Goal: Complete application form

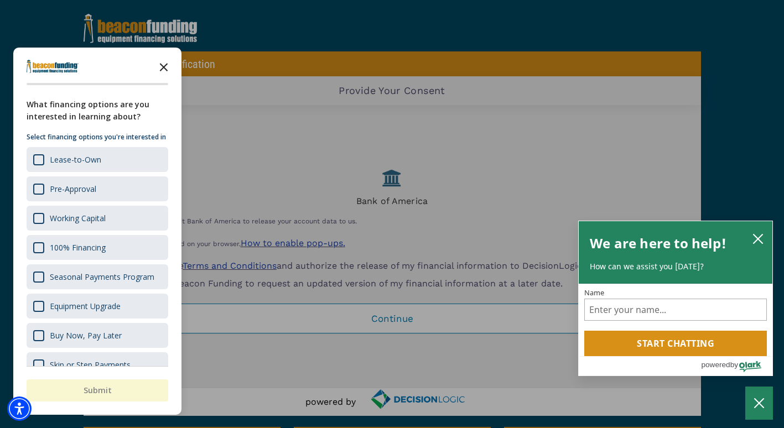
click at [164, 64] on icon "Close the survey" at bounding box center [164, 66] width 22 height 22
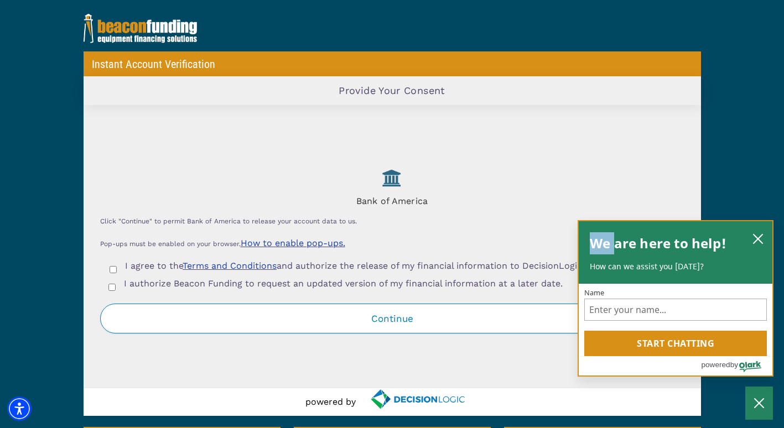
drag, startPoint x: 612, startPoint y: 239, endPoint x: 601, endPoint y: 230, distance: 14.1
click at [601, 230] on div "We are here to help! How can we assist you [DATE]?" at bounding box center [676, 252] width 194 height 63
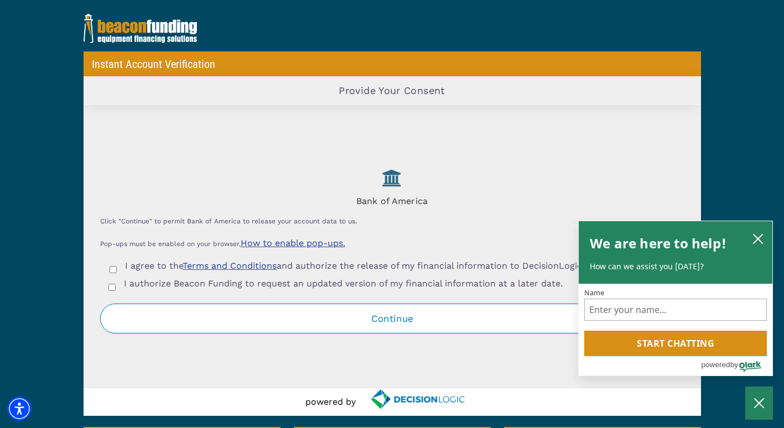
drag, startPoint x: 235, startPoint y: 175, endPoint x: 215, endPoint y: 150, distance: 31.4
click at [215, 150] on div "Bank of America Click "Continue" to permit Bank of America to release your acco…" at bounding box center [392, 246] width 617 height 283
click at [110, 272] on input "I agree to the Terms and Conditions and authorize the release of my financial i…" at bounding box center [113, 269] width 7 height 7
checkbox input "true"
click at [113, 291] on input "I authorize Beacon Funding to request an updated version of my financial inform…" at bounding box center [111, 287] width 7 height 7
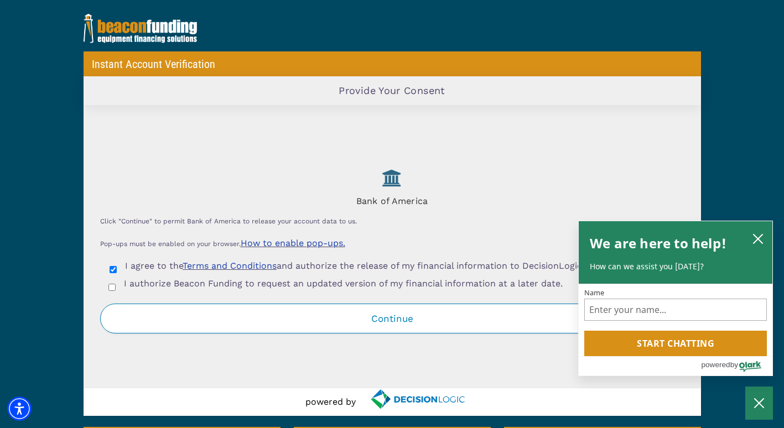
checkbox input "true"
click at [386, 330] on button "Continue" at bounding box center [392, 319] width 584 height 30
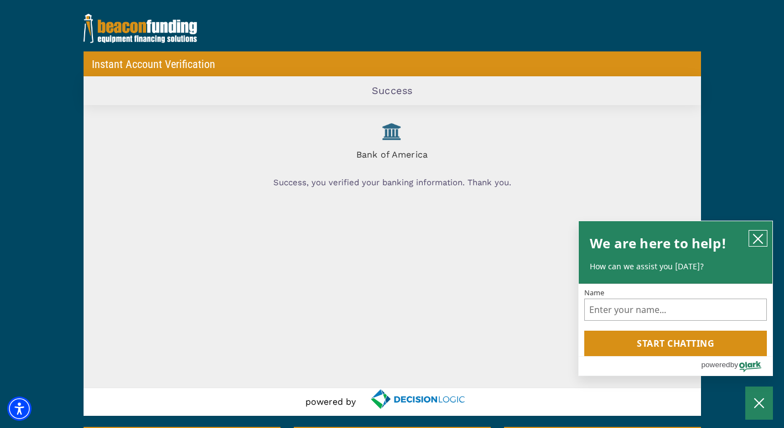
click at [757, 235] on icon "close chatbox" at bounding box center [757, 238] width 11 height 11
